Goal: Task Accomplishment & Management: Manage account settings

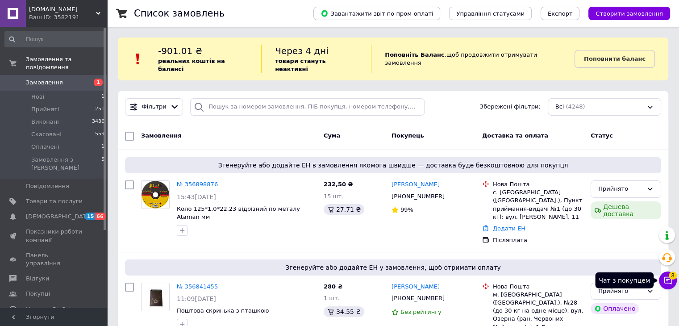
click at [670, 280] on icon at bounding box center [668, 280] width 9 height 9
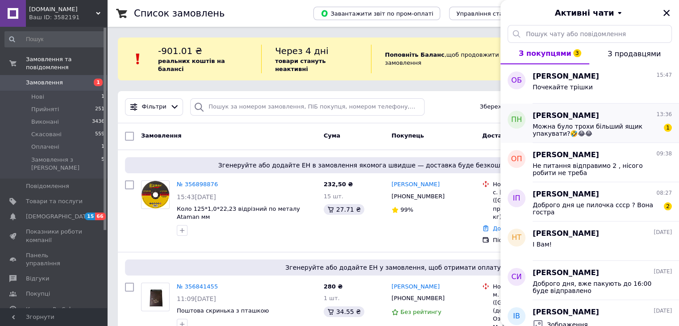
click at [594, 138] on div "Петро Нікітчук 13:36 Можна було трохи більший ящик упакувати?🤣😂😂 1" at bounding box center [606, 123] width 146 height 39
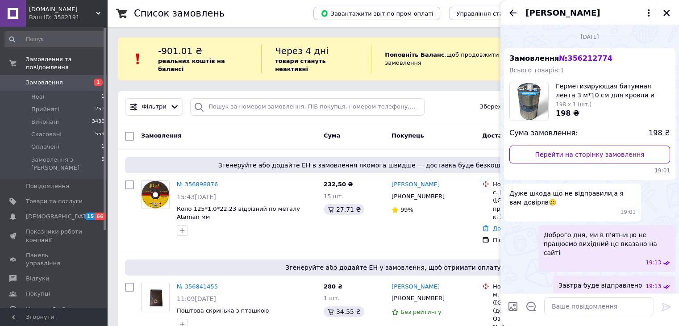
scroll to position [637, 0]
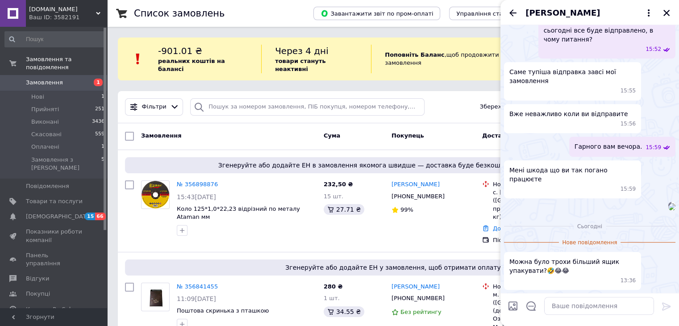
click at [669, 203] on img at bounding box center [672, 206] width 7 height 7
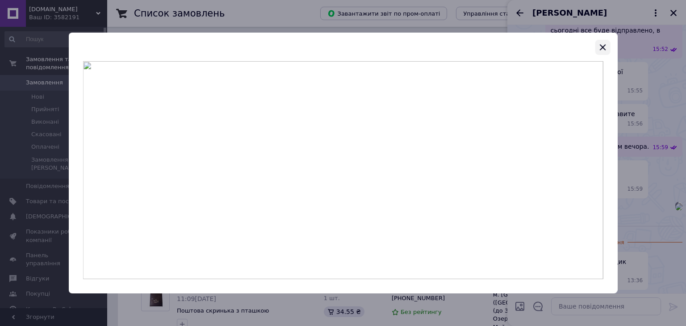
click at [597, 47] on button "button" at bounding box center [602, 47] width 15 height 15
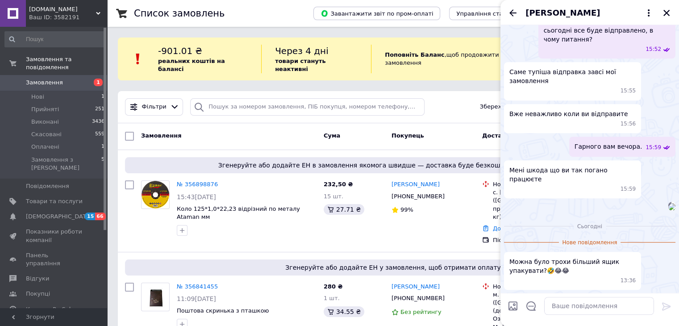
scroll to position [693, 0]
click at [666, 11] on icon "Закрити" at bounding box center [667, 13] width 8 height 8
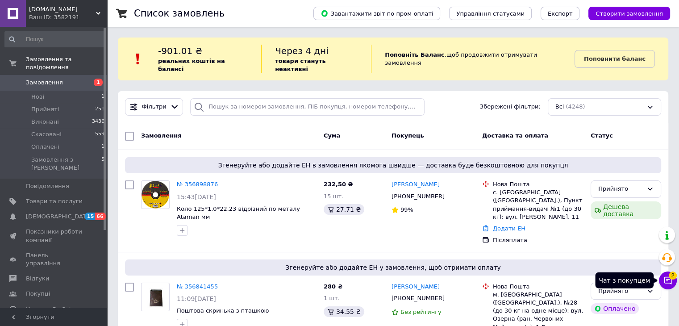
click at [669, 280] on icon at bounding box center [668, 280] width 9 height 9
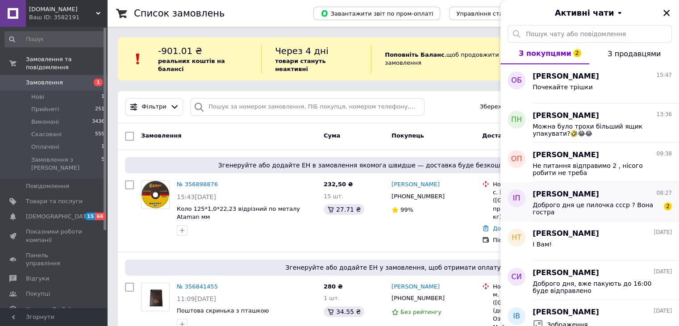
click at [599, 209] on div "Доброго дня це пилочка ссср ? Вона гостра" at bounding box center [596, 208] width 127 height 14
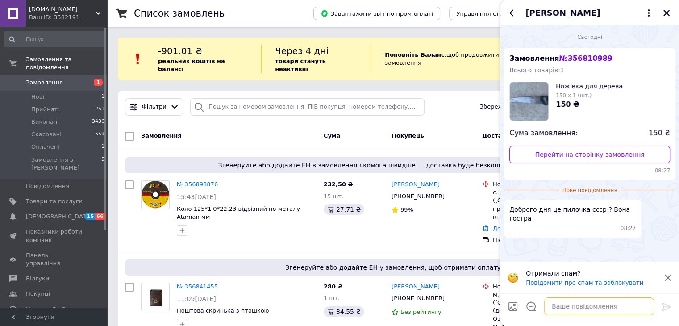
click at [576, 301] on textarea at bounding box center [599, 306] width 110 height 18
type textarea "д"
type textarea "Доброго, це сучасна"
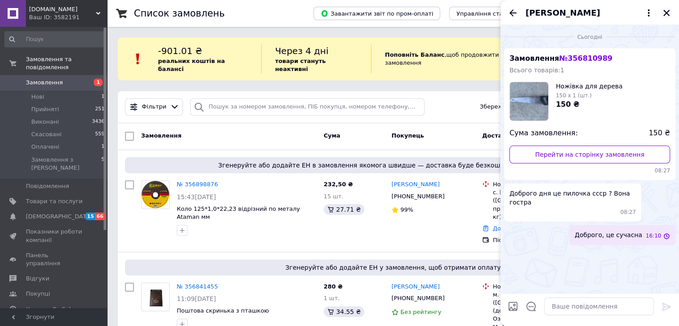
click at [669, 13] on icon "Закрити" at bounding box center [667, 13] width 8 height 8
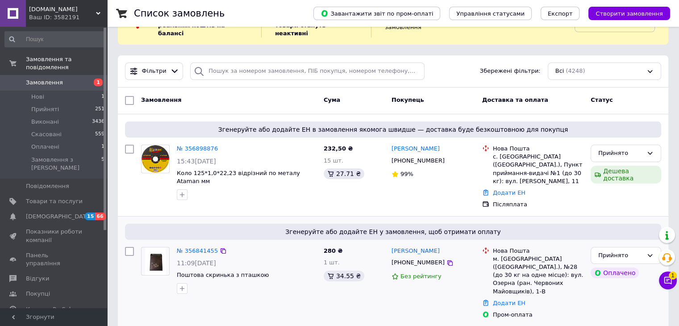
scroll to position [89, 0]
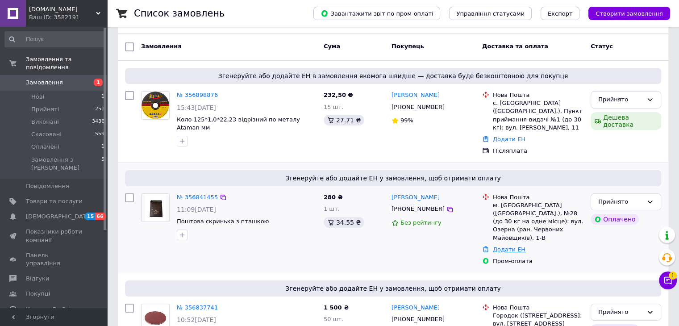
click at [513, 246] on link "Додати ЕН" at bounding box center [509, 249] width 33 height 7
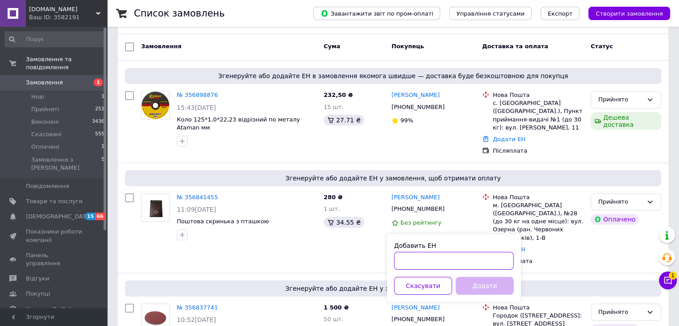
click at [439, 266] on input "Добавить ЕН" at bounding box center [454, 261] width 120 height 18
paste input "20451225263200"
type input "20451225263200"
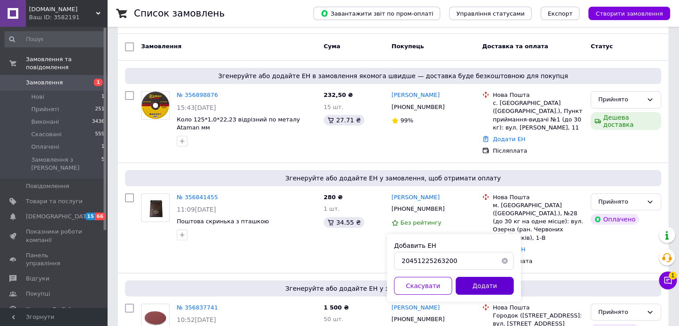
click at [479, 287] on button "Додати" at bounding box center [485, 286] width 58 height 18
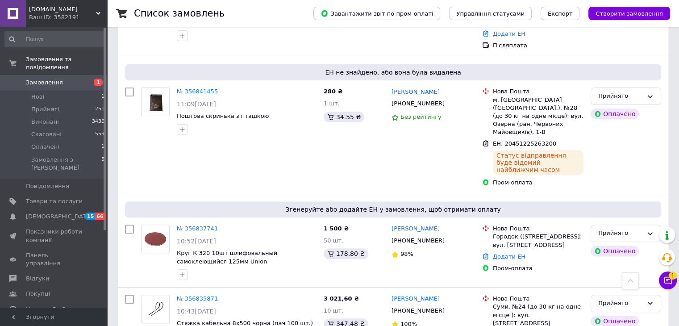
scroll to position [313, 0]
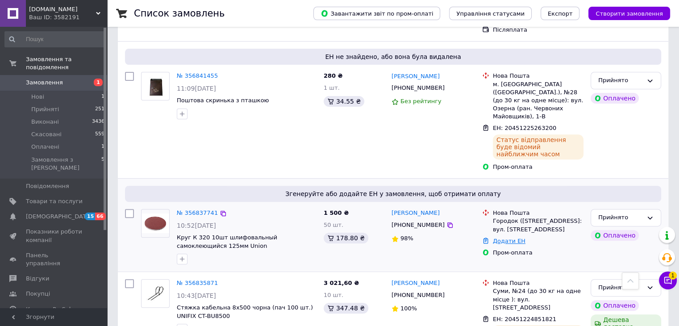
click at [502, 238] on link "Додати ЕН" at bounding box center [509, 241] width 33 height 7
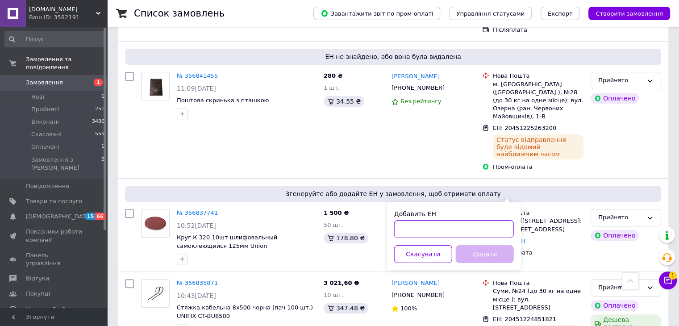
click at [456, 230] on input "Добавить ЕН" at bounding box center [454, 229] width 120 height 18
paste input "20451225274551"
type input "20451225274551"
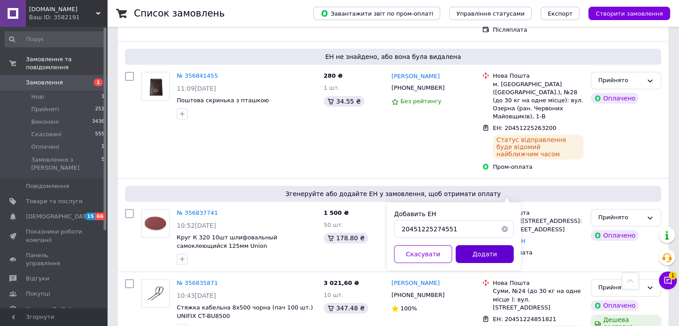
click at [487, 251] on button "Додати" at bounding box center [485, 254] width 58 height 18
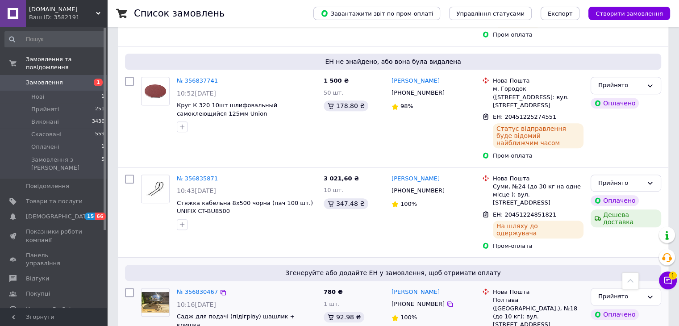
scroll to position [447, 0]
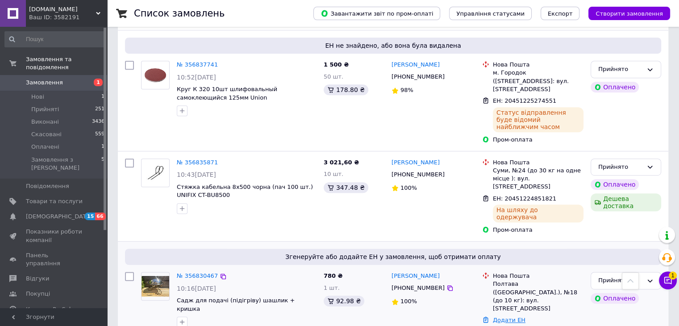
click at [500, 317] on link "Додати ЕН" at bounding box center [509, 320] width 33 height 7
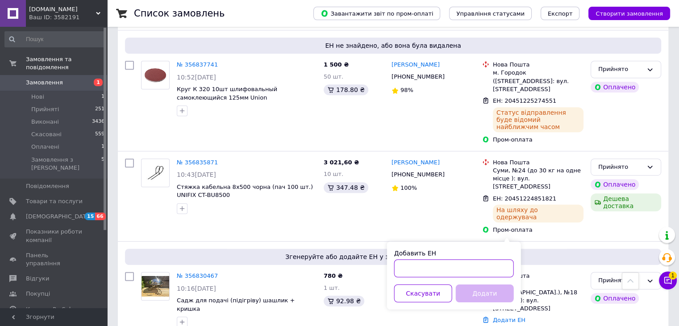
click at [438, 268] on input "Добавить ЕН" at bounding box center [454, 268] width 120 height 18
paste input "20451225277545"
type input "20451225277545"
click at [477, 290] on button "Додати" at bounding box center [485, 294] width 58 height 18
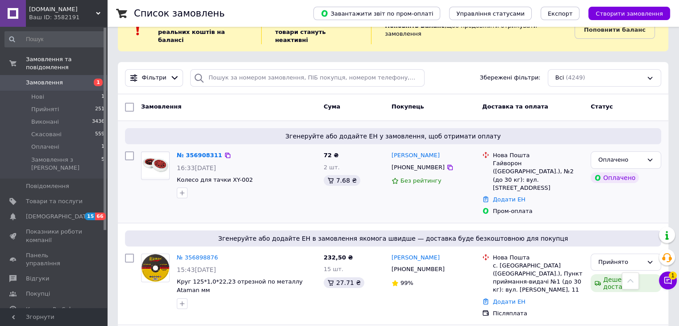
scroll to position [0, 0]
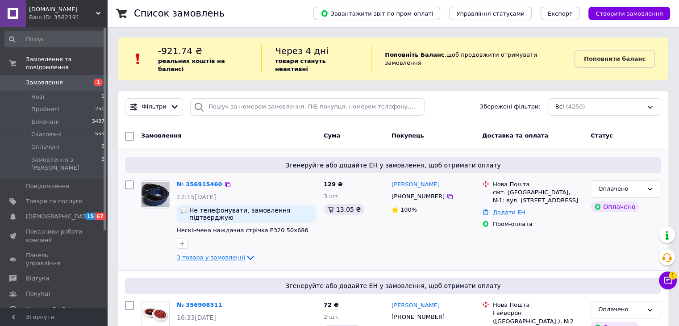
click at [245, 252] on icon at bounding box center [250, 257] width 11 height 11
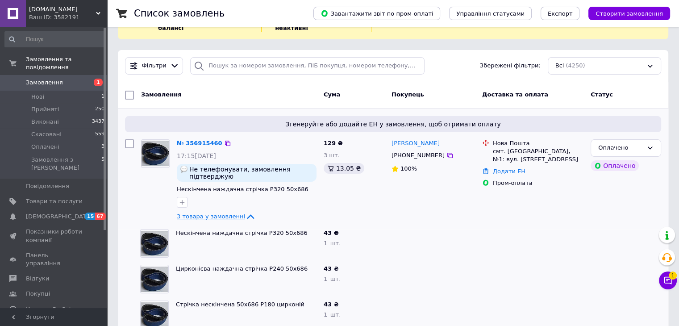
scroll to position [89, 0]
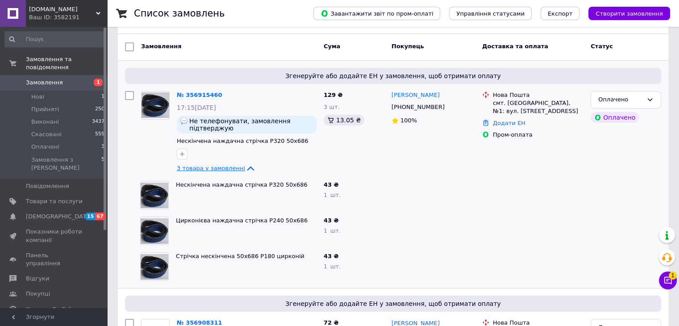
click at [399, 231] on div at bounding box center [433, 231] width 91 height 36
click at [245, 163] on icon at bounding box center [250, 168] width 11 height 11
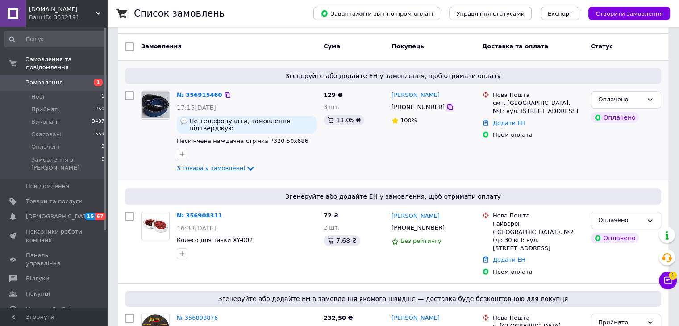
click at [448, 105] on icon at bounding box center [450, 107] width 5 height 5
drag, startPoint x: 436, startPoint y: 87, endPoint x: 409, endPoint y: 88, distance: 26.8
click at [409, 90] on div "[PERSON_NAME]" at bounding box center [433, 95] width 85 height 10
copy link "[PERSON_NAME]"
drag, startPoint x: 506, startPoint y: 95, endPoint x: 554, endPoint y: 96, distance: 47.8
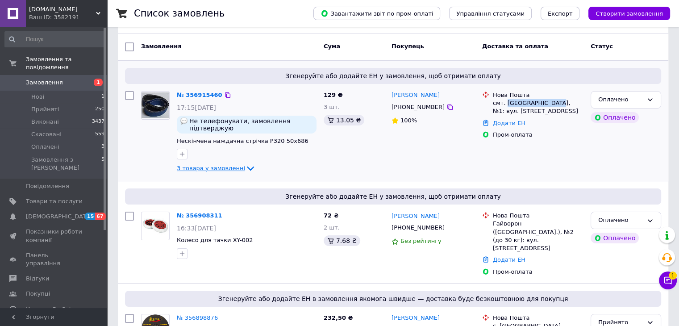
click at [554, 99] on div "смт. [GEOGRAPHIC_DATA], №1: вул. [STREET_ADDRESS]" at bounding box center [538, 107] width 91 height 16
copy div "[GEOGRAPHIC_DATA]"
click at [515, 120] on link "Додати ЕН" at bounding box center [509, 123] width 33 height 7
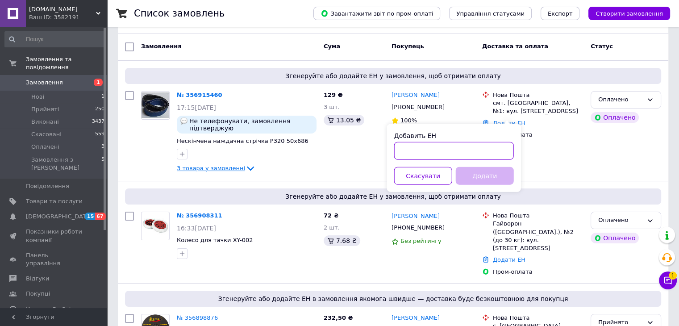
click at [448, 154] on input "Добавить ЕН" at bounding box center [454, 151] width 120 height 18
paste input "20451225314964"
type input "20451225314964"
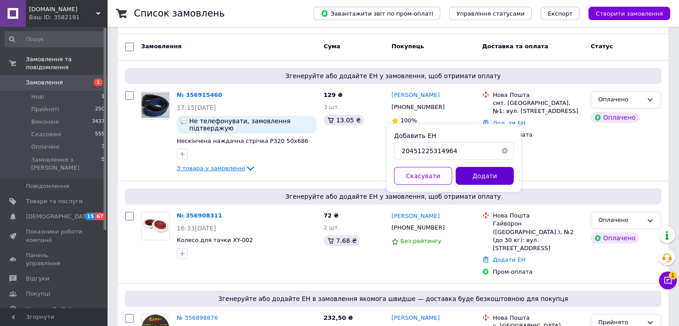
click at [481, 173] on button "Додати" at bounding box center [485, 176] width 58 height 18
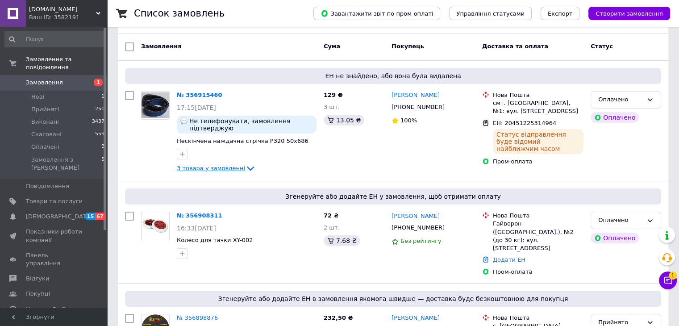
click at [246, 163] on icon at bounding box center [250, 168] width 11 height 11
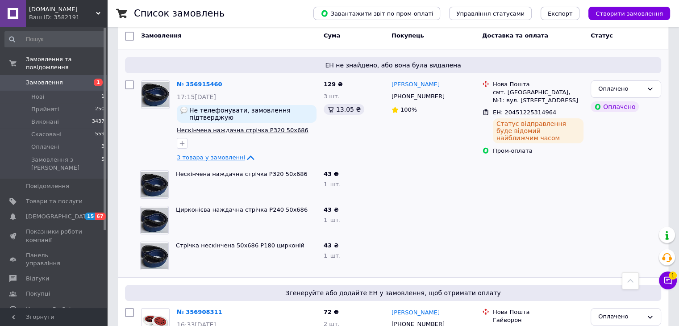
scroll to position [45, 0]
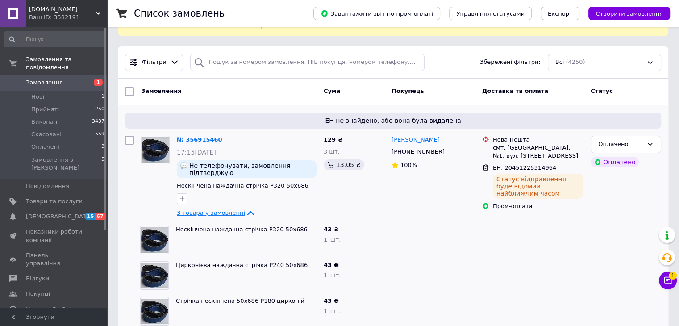
click at [246, 208] on icon at bounding box center [250, 213] width 11 height 11
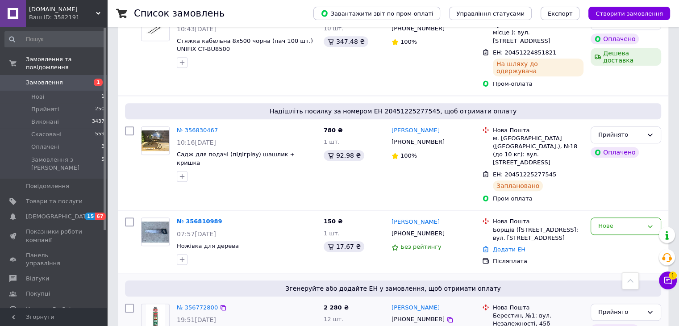
scroll to position [715, 0]
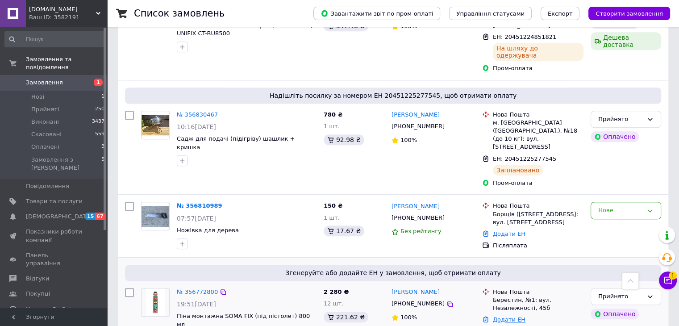
click at [507, 316] on link "Додати ЕН" at bounding box center [509, 319] width 33 height 7
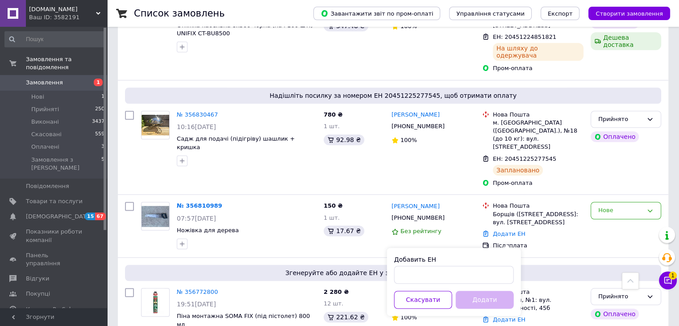
click at [473, 264] on div "Добавить ЕН" at bounding box center [454, 269] width 120 height 29
click at [467, 272] on input "Добавить ЕН" at bounding box center [454, 275] width 120 height 18
paste input "20451225321498"
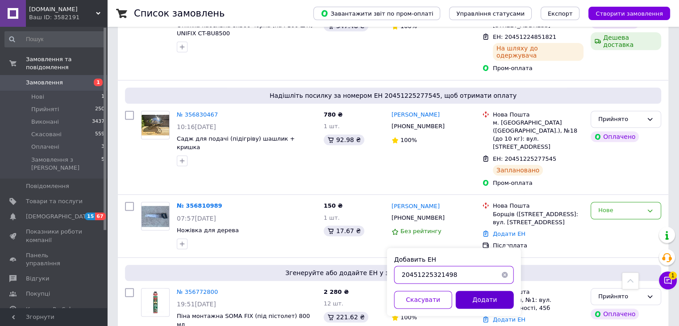
type input "20451225321498"
click at [481, 297] on button "Додати" at bounding box center [485, 300] width 58 height 18
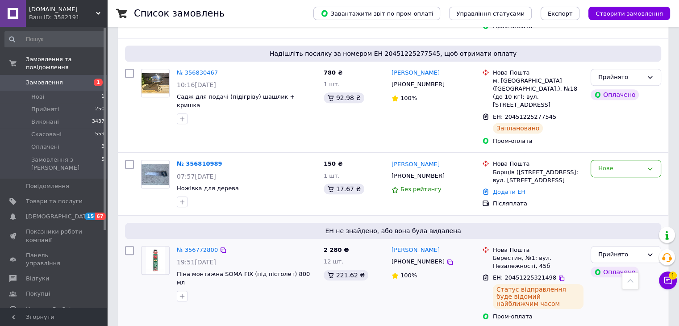
scroll to position [804, 0]
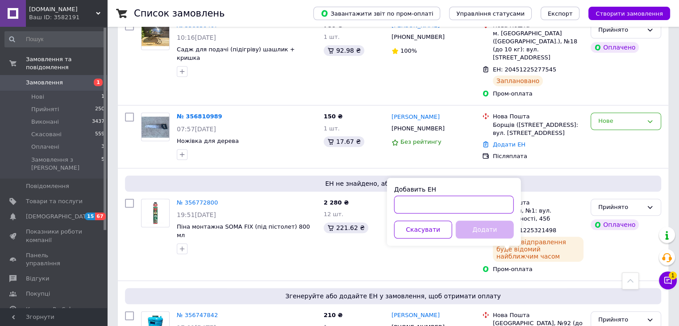
click at [434, 205] on input "Добавить ЕН" at bounding box center [454, 205] width 120 height 18
paste input "20451225324617"
type input "20451225324617"
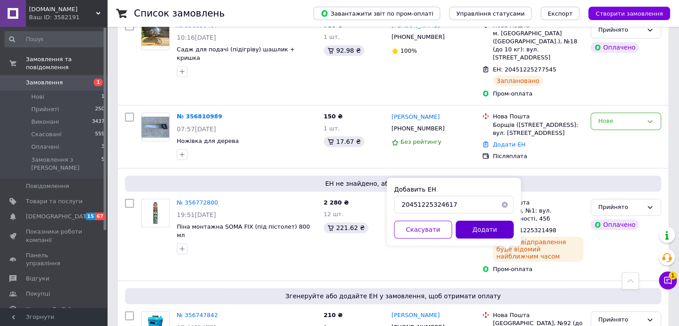
click at [484, 228] on button "Додати" at bounding box center [485, 230] width 58 height 18
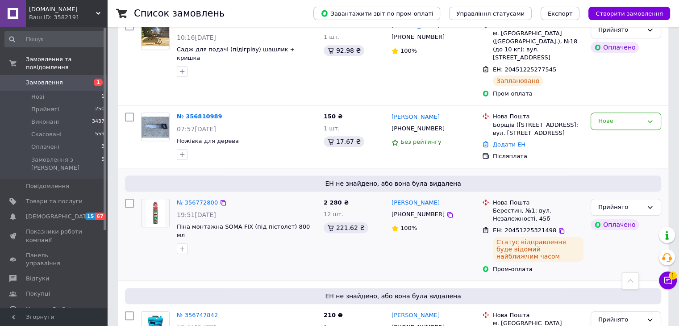
scroll to position [893, 0]
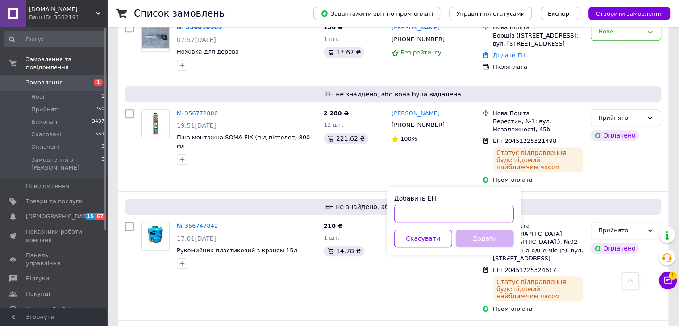
click at [448, 214] on input "Добавить ЕН" at bounding box center [454, 214] width 120 height 18
paste input "20451225328072"
type input "20451225328072"
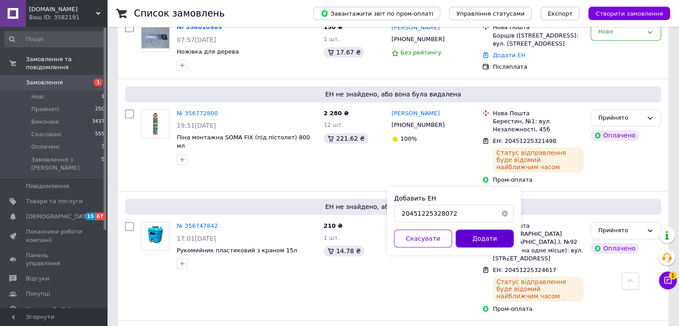
click at [496, 238] on button "Додати" at bounding box center [485, 239] width 58 height 18
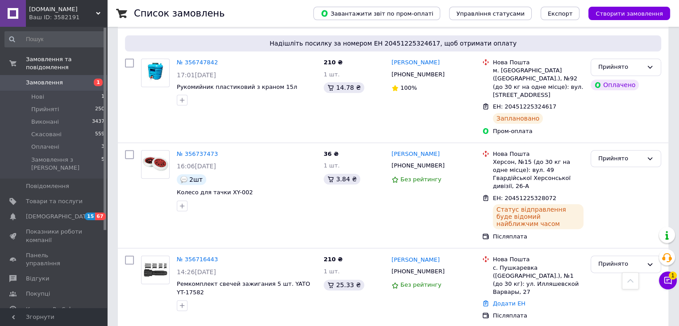
scroll to position [1117, 0]
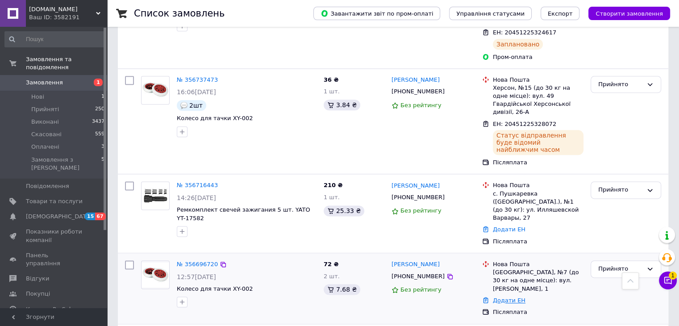
click at [511, 297] on link "Додати ЕН" at bounding box center [509, 300] width 33 height 7
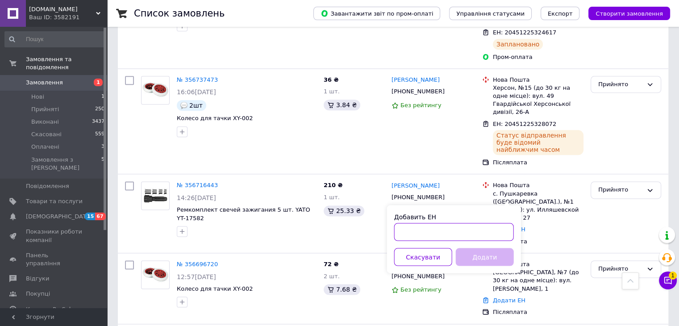
click at [431, 239] on input "Добавить ЕН" at bounding box center [454, 232] width 120 height 18
paste input "20451225343111"
type input "20451225343111"
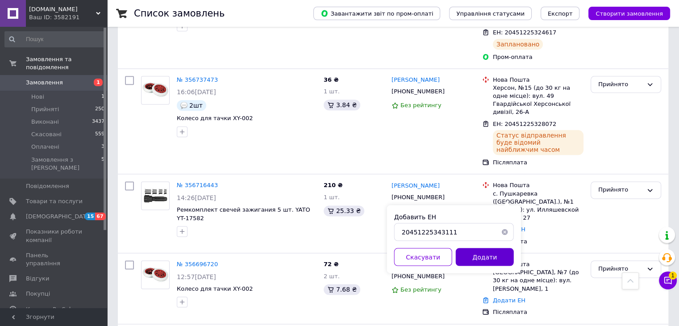
click at [487, 258] on button "Додати" at bounding box center [485, 257] width 58 height 18
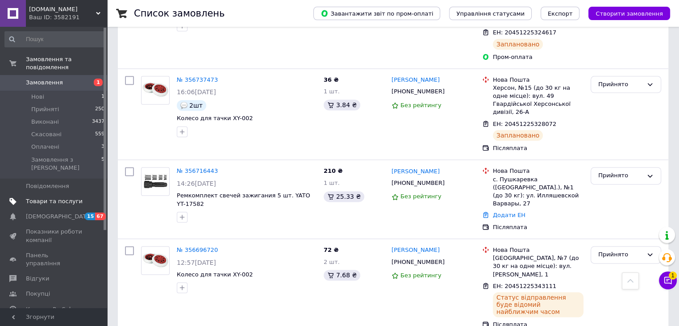
click at [44, 197] on span "Товари та послуги" at bounding box center [54, 201] width 57 height 8
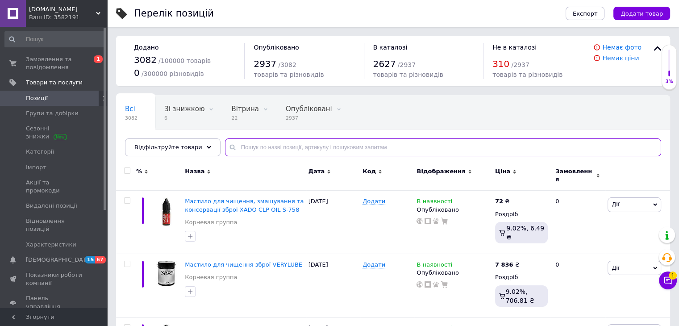
click at [293, 149] on input "text" at bounding box center [443, 147] width 436 height 18
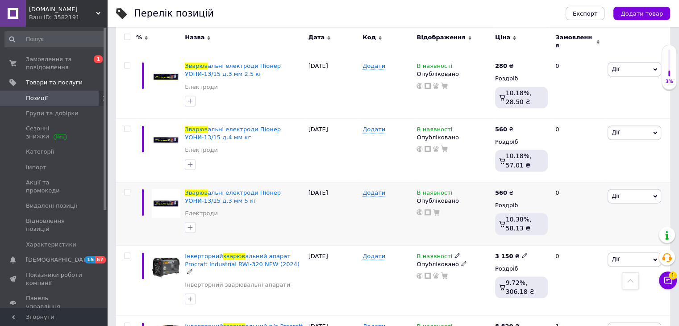
scroll to position [1385, 0]
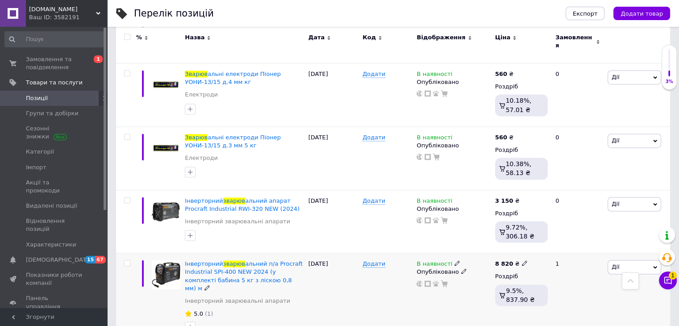
type input "зварюв"
click at [436, 260] on span "В наявності" at bounding box center [435, 264] width 36 height 9
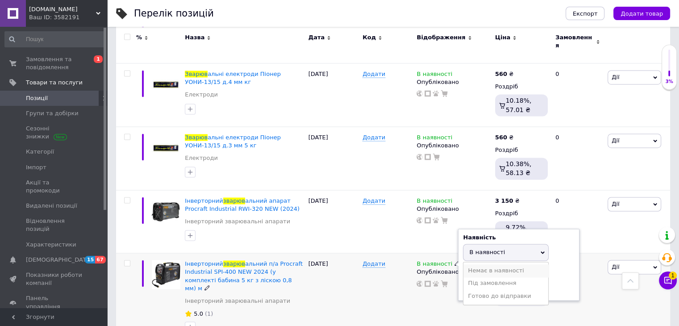
click at [481, 264] on li "Немає в наявності" at bounding box center [506, 270] width 85 height 13
click at [394, 253] on div "Додати" at bounding box center [387, 298] width 54 height 91
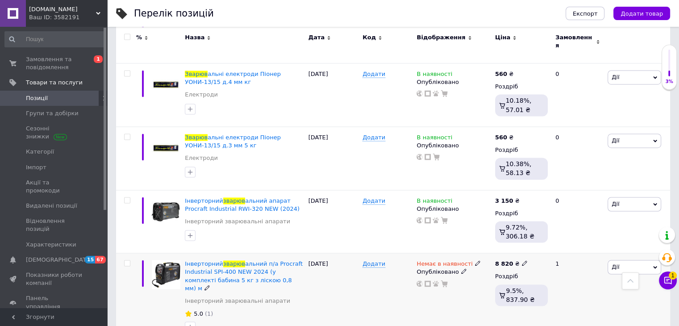
click at [207, 310] on span "(1)" at bounding box center [209, 313] width 8 height 7
click at [196, 310] on span "5.0" at bounding box center [198, 313] width 9 height 7
click at [206, 310] on span "(1)" at bounding box center [209, 313] width 8 height 7
drag, startPoint x: 206, startPoint y: 245, endPoint x: 199, endPoint y: 237, distance: 10.1
click at [206, 310] on span "(1)" at bounding box center [209, 313] width 8 height 7
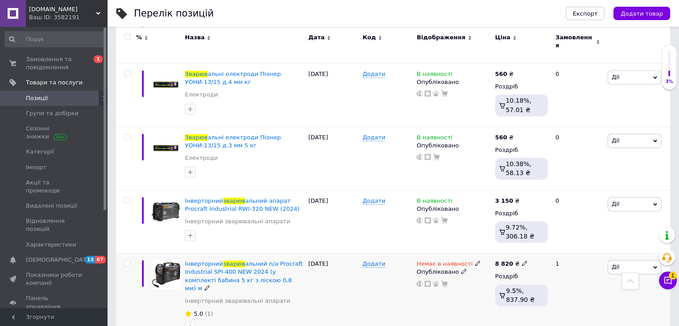
click at [186, 310] on icon at bounding box center [188, 313] width 7 height 7
click at [192, 309] on div at bounding box center [188, 313] width 9 height 9
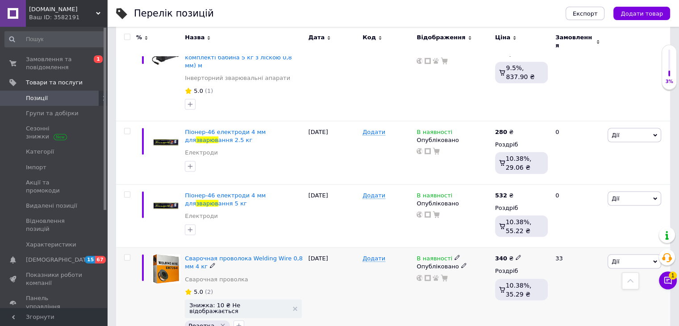
scroll to position [1608, 0]
click at [205, 288] on span "(2)" at bounding box center [209, 291] width 8 height 7
click at [207, 288] on span "(2)" at bounding box center [209, 291] width 8 height 7
click at [197, 288] on span "5.0" at bounding box center [198, 291] width 9 height 7
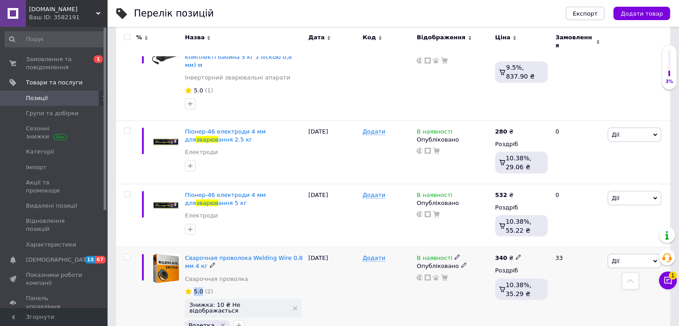
click at [197, 288] on span "5.0" at bounding box center [198, 291] width 9 height 7
click at [205, 288] on span "(2)" at bounding box center [209, 291] width 8 height 7
click at [187, 288] on icon at bounding box center [189, 291] width 6 height 6
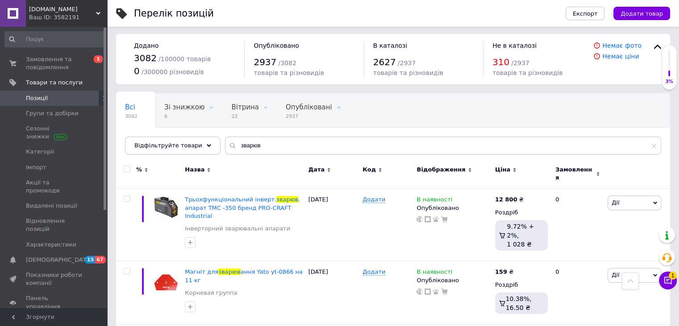
scroll to position [0, 0]
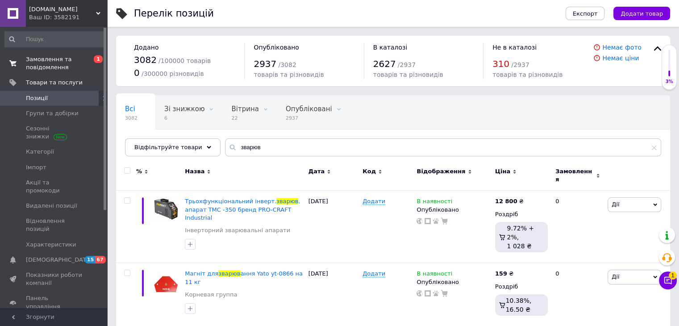
click at [52, 68] on span "Замовлення та повідомлення" at bounding box center [54, 63] width 57 height 16
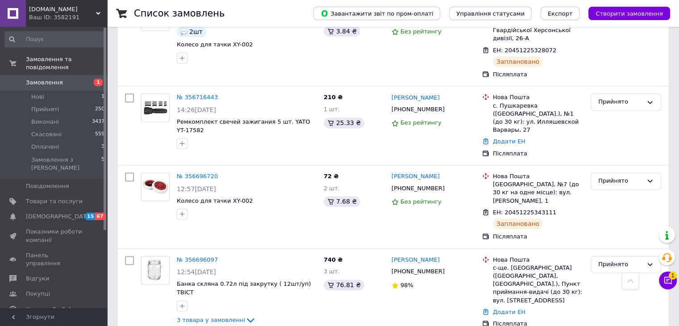
scroll to position [1206, 0]
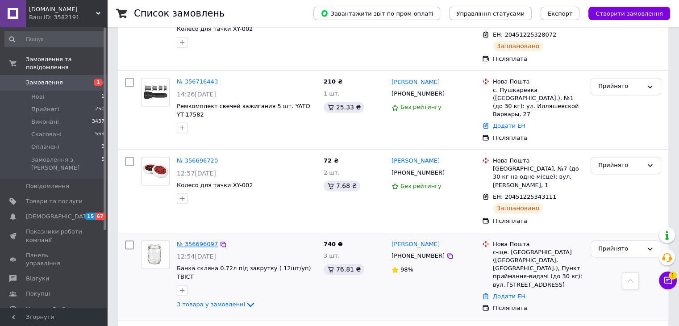
click at [191, 241] on link "№ 356696097" at bounding box center [197, 244] width 41 height 7
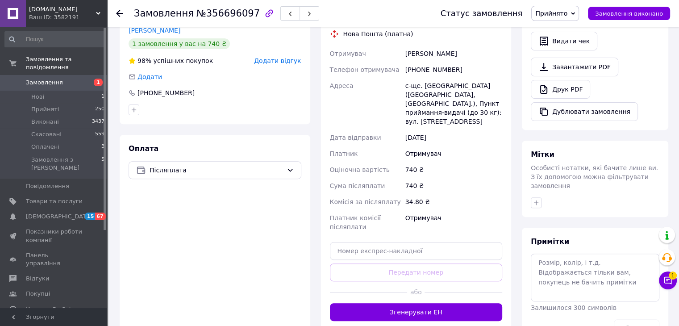
scroll to position [268, 0]
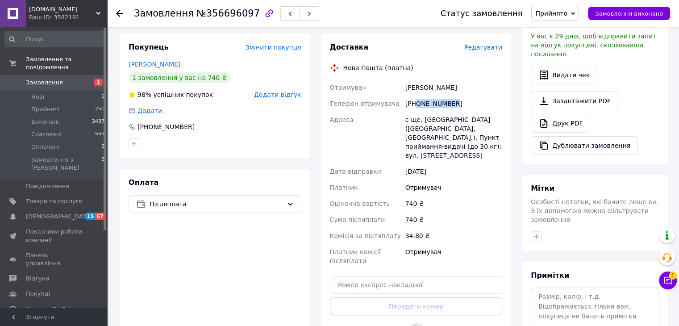
drag, startPoint x: 456, startPoint y: 92, endPoint x: 414, endPoint y: 97, distance: 41.3
click at [414, 97] on div "[PHONE_NUMBER]" at bounding box center [454, 104] width 100 height 16
copy div "0679178306"
drag, startPoint x: 402, startPoint y: 79, endPoint x: 432, endPoint y: 80, distance: 30.4
click at [432, 80] on div "Отримувач [PERSON_NAME] Телефон отримувача [PHONE_NUMBER] Адреса с-ще. [GEOGRAP…" at bounding box center [416, 174] width 176 height 189
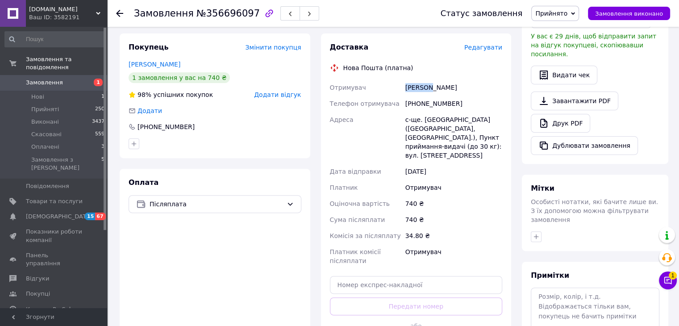
copy div "[PERSON_NAME]"
drag, startPoint x: 452, startPoint y: 78, endPoint x: 433, endPoint y: 77, distance: 18.8
click at [433, 80] on div "[PERSON_NAME]" at bounding box center [454, 88] width 100 height 16
copy div "[PERSON_NAME]"
drag, startPoint x: 422, startPoint y: 111, endPoint x: 468, endPoint y: 109, distance: 46.0
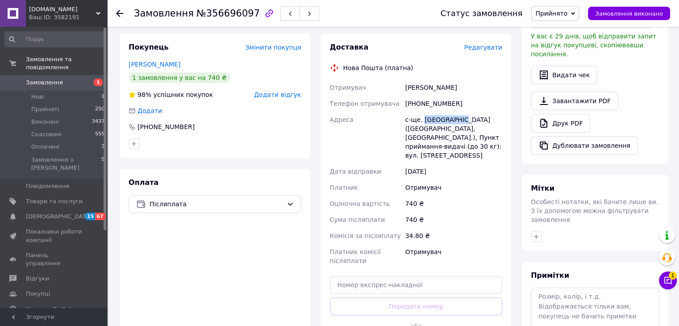
click at [468, 112] on div "с-ще. [GEOGRAPHIC_DATA] ([GEOGRAPHIC_DATA], [GEOGRAPHIC_DATA].), Пункт прийманн…" at bounding box center [454, 138] width 100 height 52
copy div "Миролюбівка"
click at [73, 79] on span "Замовлення" at bounding box center [54, 83] width 57 height 8
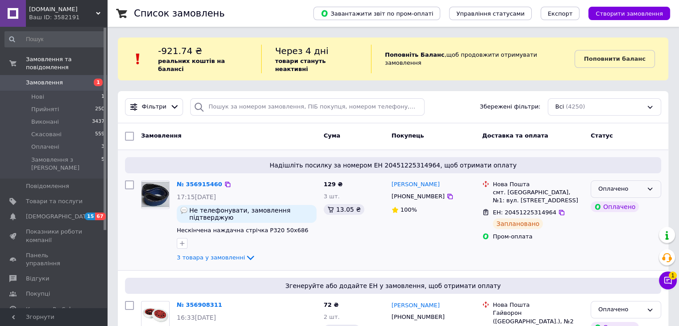
click at [623, 184] on div "Оплачено" at bounding box center [620, 188] width 45 height 9
drag, startPoint x: 618, startPoint y: 195, endPoint x: 590, endPoint y: 204, distance: 29.2
click at [618, 200] on li "Прийнято" at bounding box center [626, 208] width 70 height 17
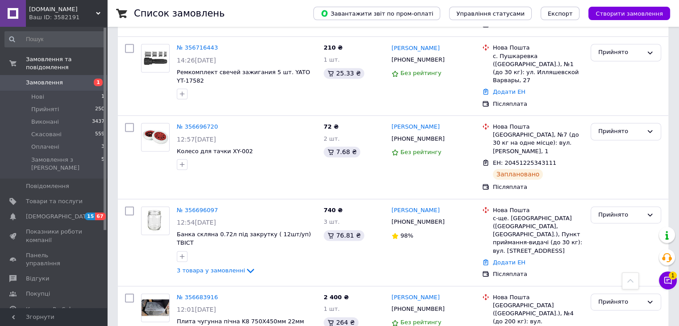
scroll to position [1252, 0]
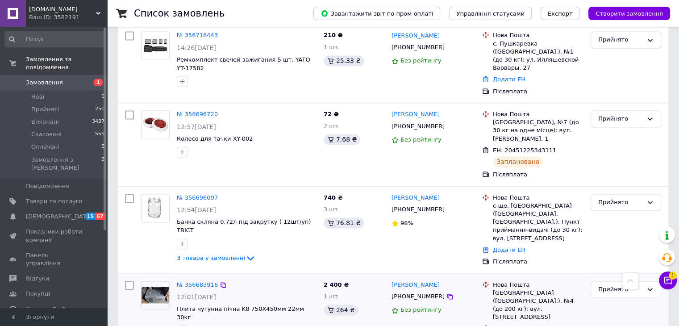
click at [511, 323] on div "Додати ЕН" at bounding box center [538, 329] width 94 height 12
click at [506, 325] on link "Додати ЕН" at bounding box center [509, 328] width 33 height 7
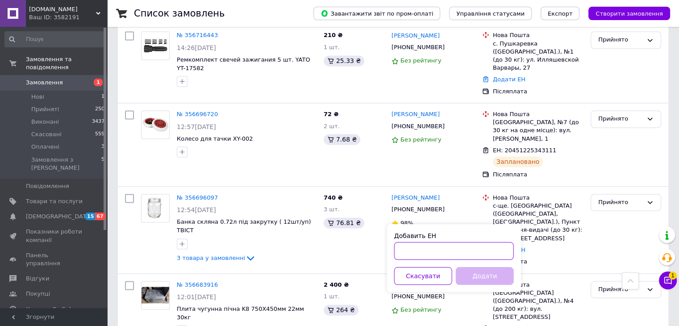
click at [482, 245] on input "Добавить ЕН" at bounding box center [454, 251] width 120 height 18
paste input "20451225356455"
type input "20451225356455"
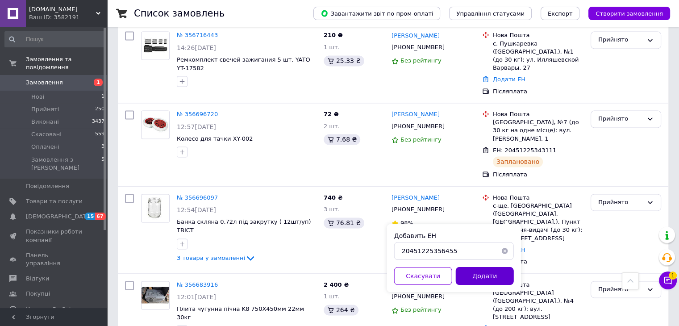
click at [498, 272] on button "Додати" at bounding box center [485, 276] width 58 height 18
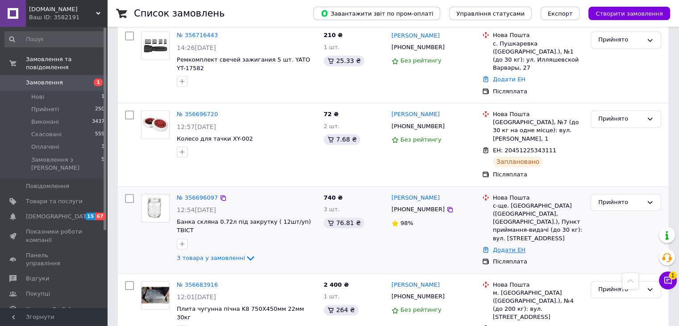
click at [512, 247] on link "Додати ЕН" at bounding box center [509, 250] width 33 height 7
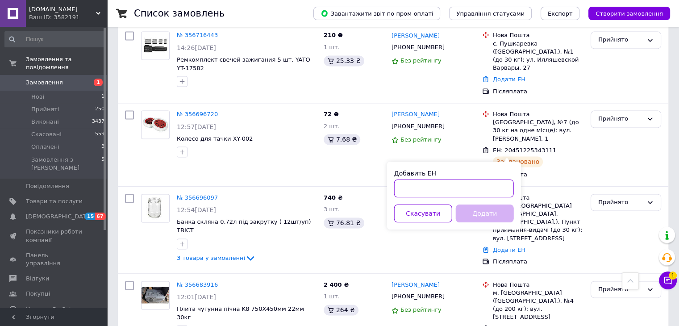
click at [456, 188] on input "Добавить ЕН" at bounding box center [454, 189] width 120 height 18
paste input "20451225349472"
type input "20451225349472"
click at [488, 210] on button "Додати" at bounding box center [485, 214] width 58 height 18
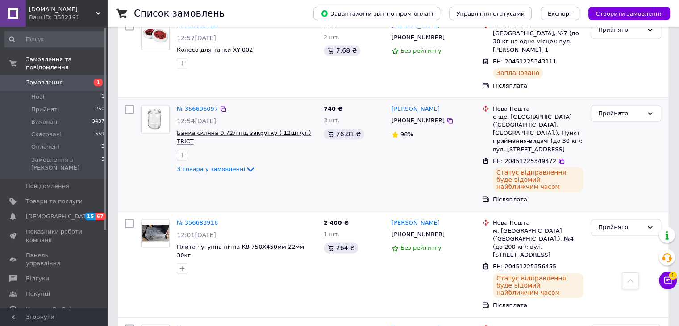
scroll to position [1342, 0]
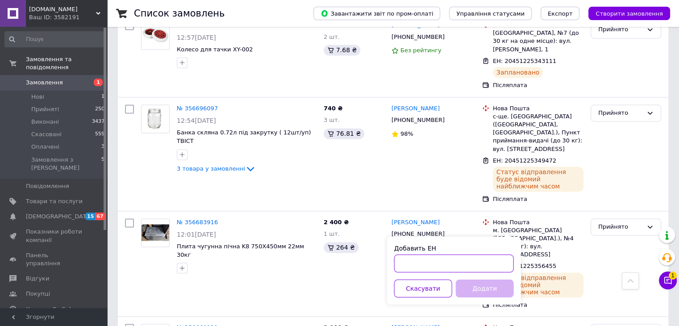
click at [453, 265] on input "Добавить ЕН" at bounding box center [454, 264] width 120 height 18
paste input "20451225364554"
type input "20451225364554"
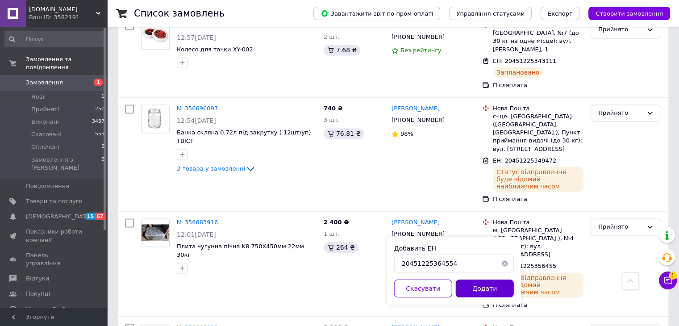
click at [482, 289] on button "Додати" at bounding box center [485, 289] width 58 height 18
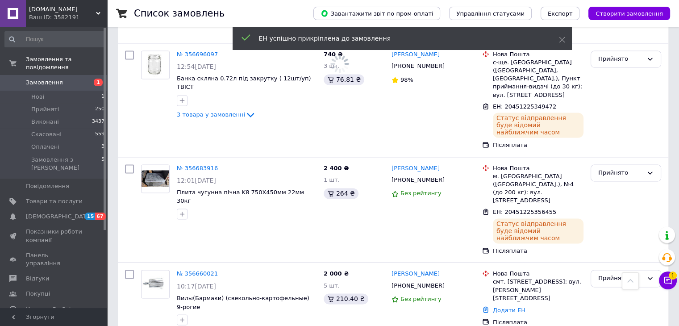
scroll to position [1476, 0]
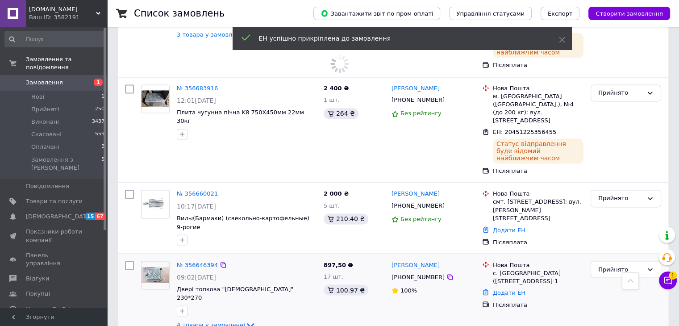
click at [245, 320] on icon at bounding box center [250, 325] width 11 height 11
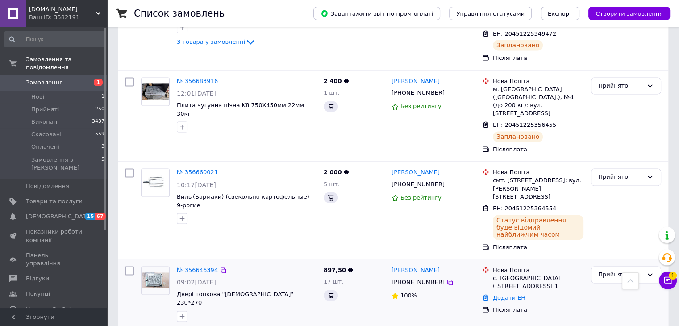
scroll to position [1469, 0]
click at [247, 326] on icon at bounding box center [250, 330] width 7 height 4
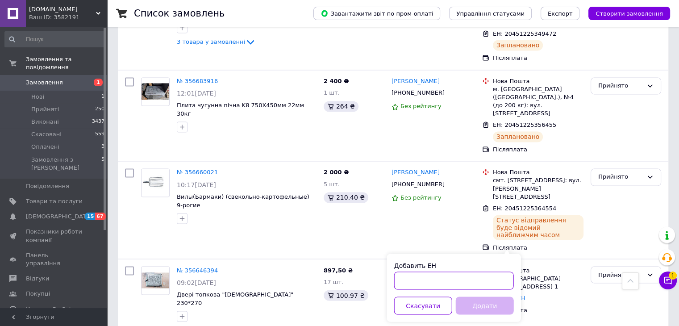
click at [471, 282] on input "Добавить ЕН" at bounding box center [454, 281] width 120 height 18
paste input "20451225365705"
type input "20451225365705"
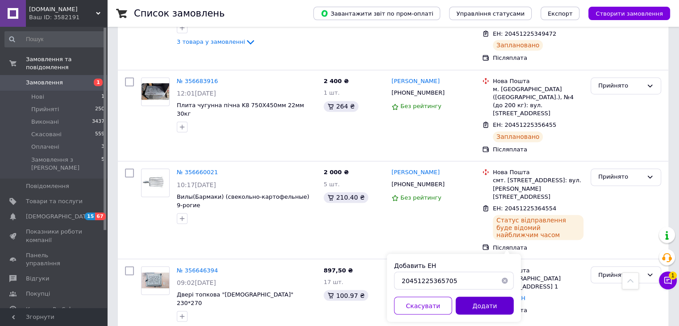
click at [479, 300] on button "Додати" at bounding box center [485, 306] width 58 height 18
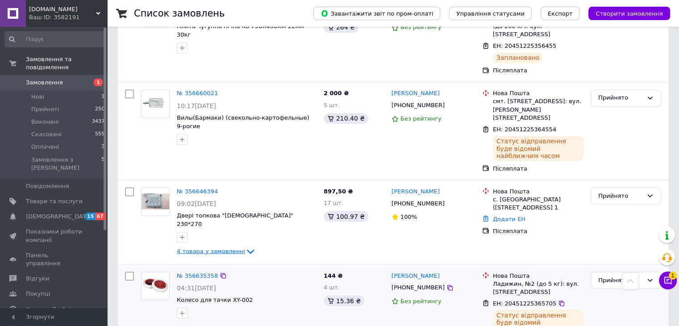
scroll to position [1558, 0]
